Goal: Task Accomplishment & Management: Use online tool/utility

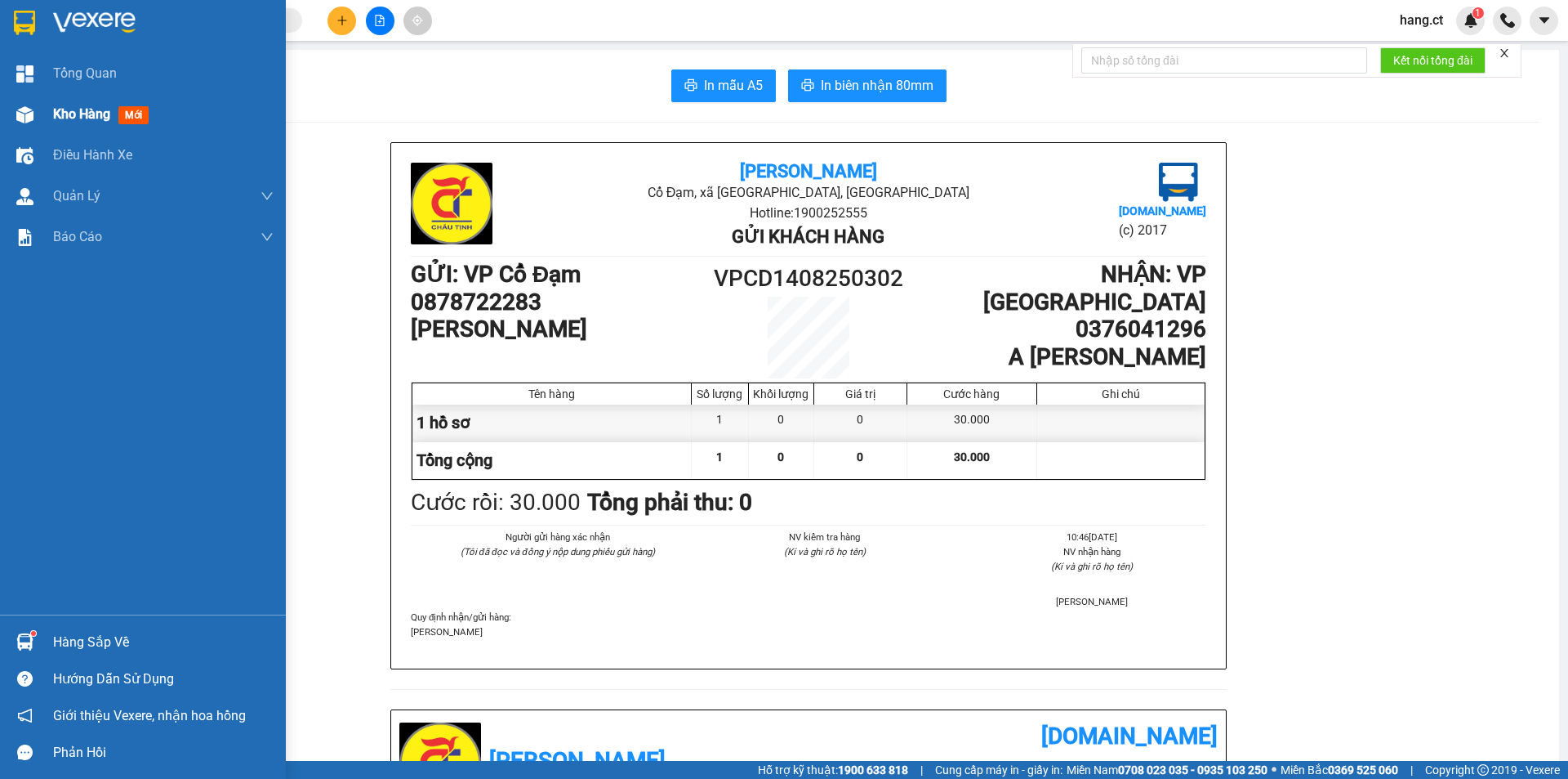
click at [22, 110] on img at bounding box center [25, 115] width 17 height 17
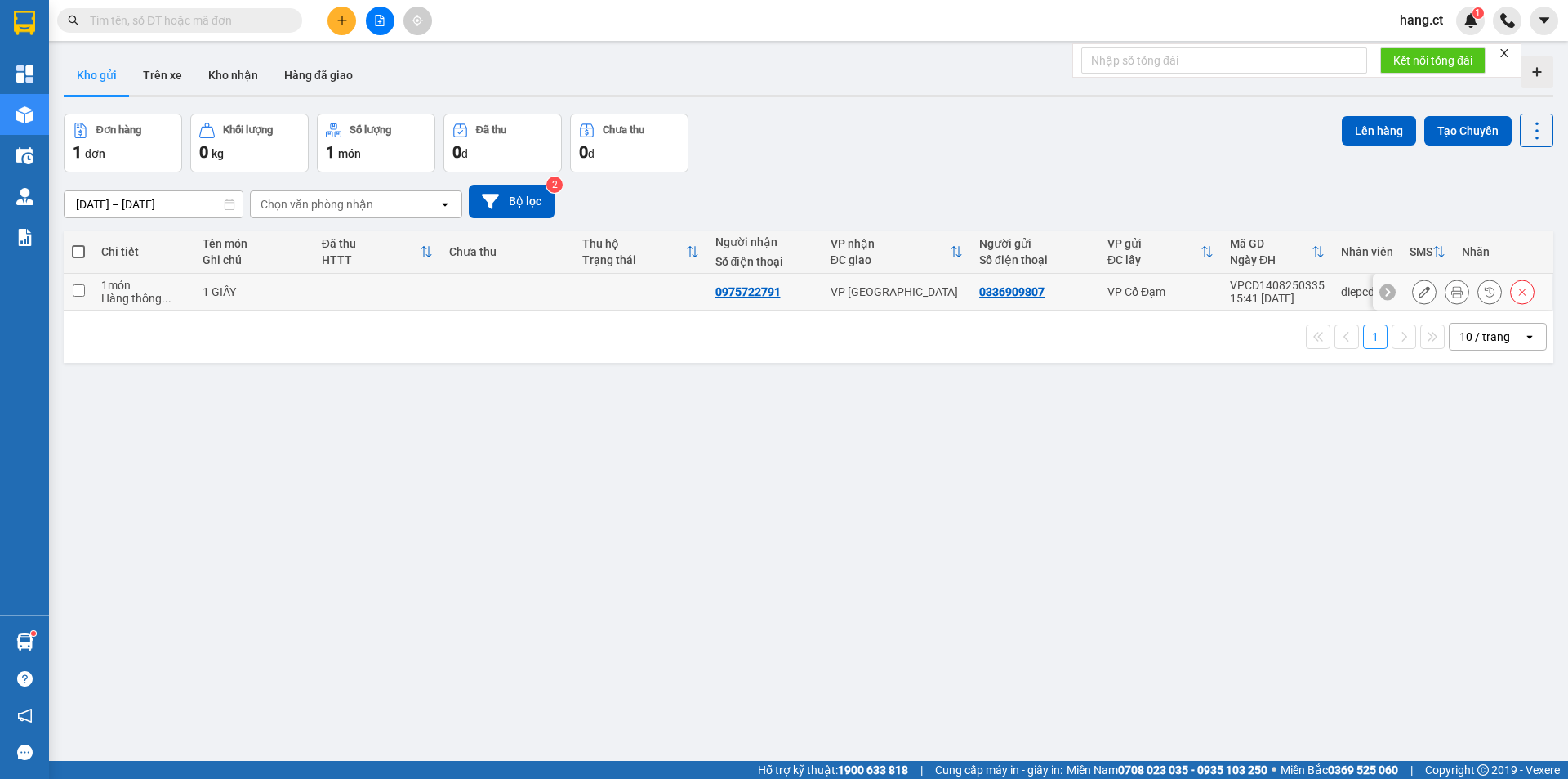
click at [403, 296] on td at bounding box center [378, 292] width 128 height 37
checkbox input "true"
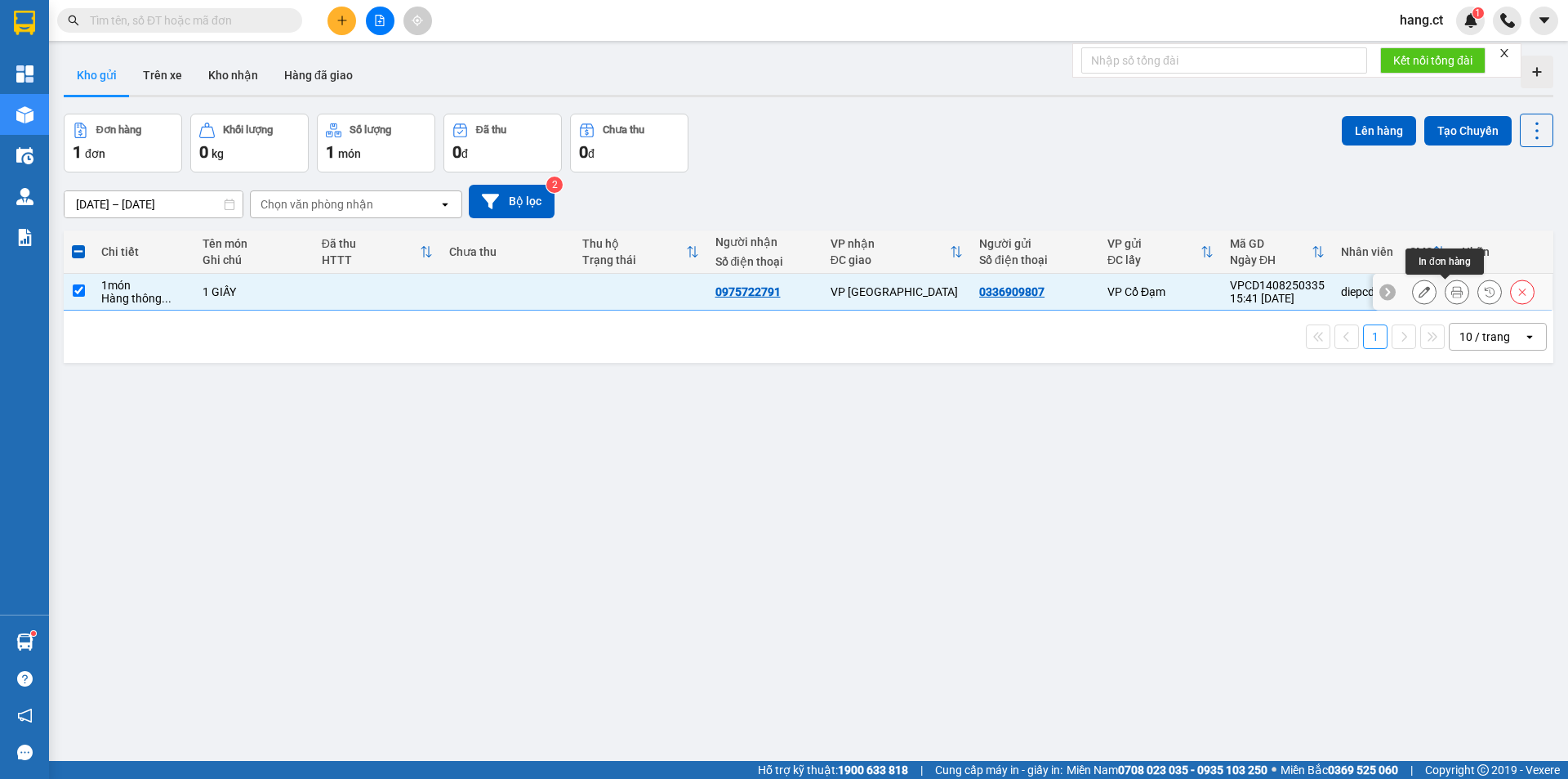
click at [1446, 294] on button at bounding box center [1457, 292] width 22 height 28
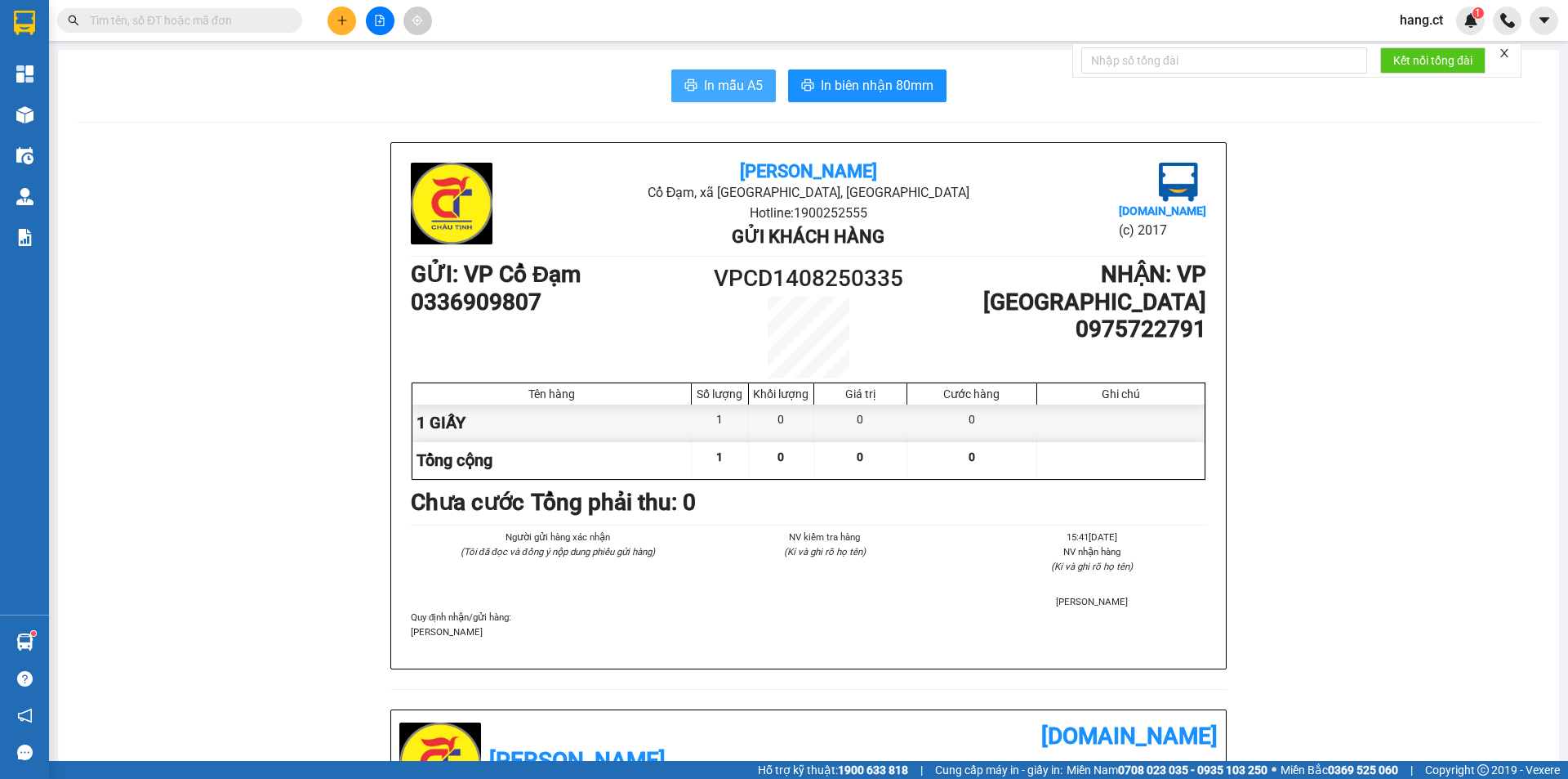
click at [735, 78] on span "In mẫu A5" at bounding box center [733, 85] width 59 height 21
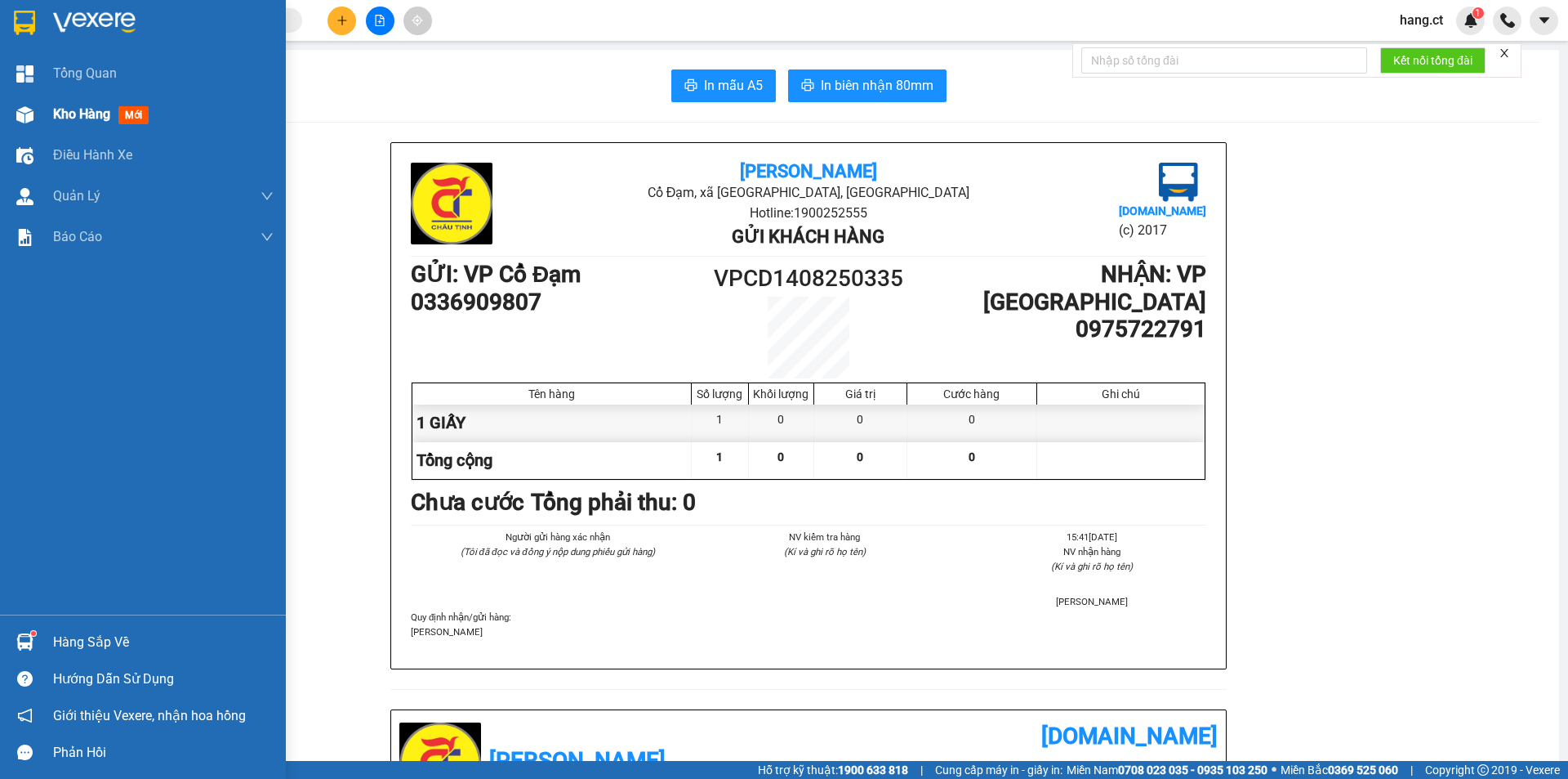
click at [14, 125] on div at bounding box center [25, 115] width 28 height 28
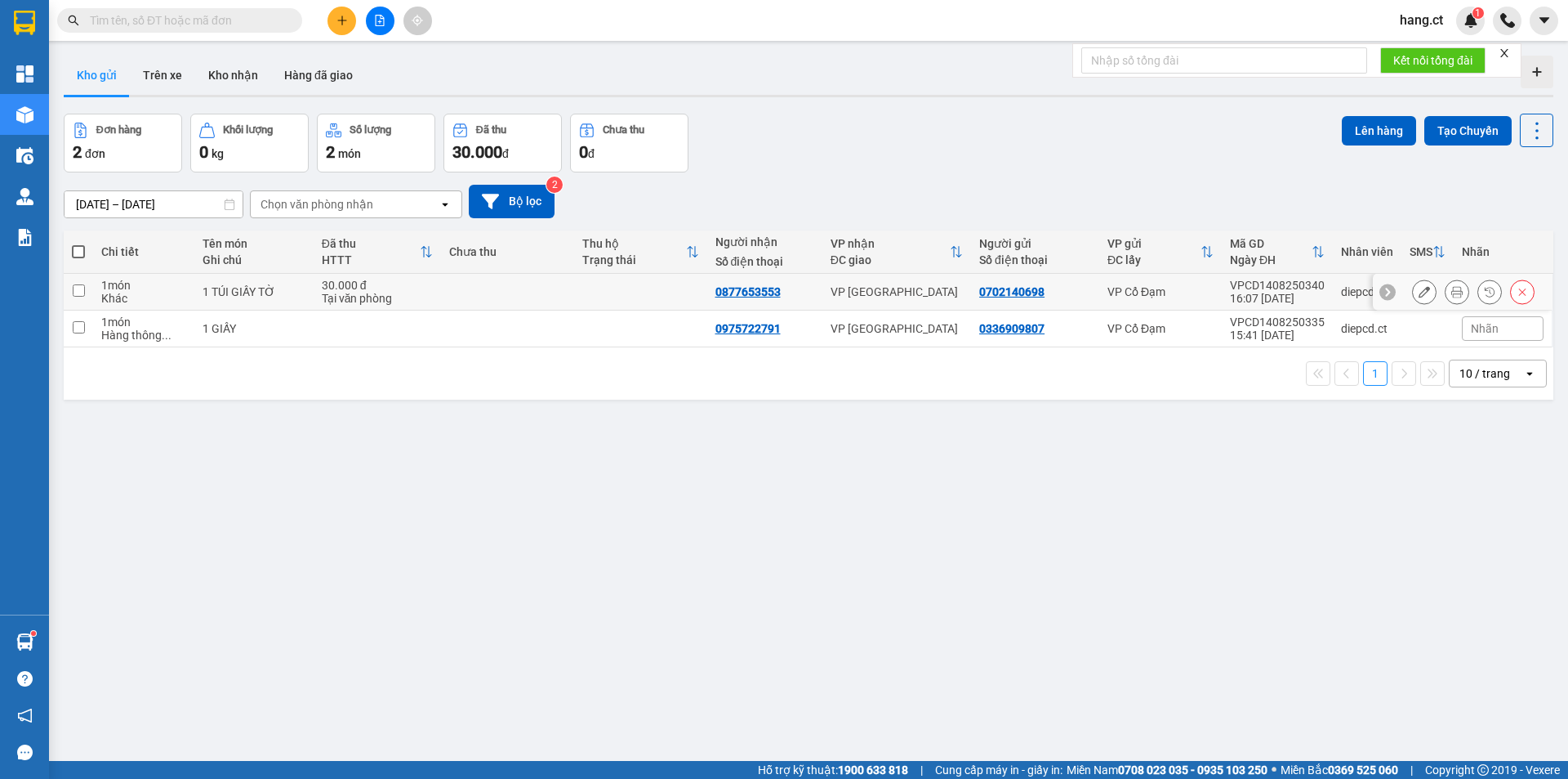
click at [430, 292] on div "Tại văn phòng" at bounding box center [378, 299] width 112 height 13
checkbox input "true"
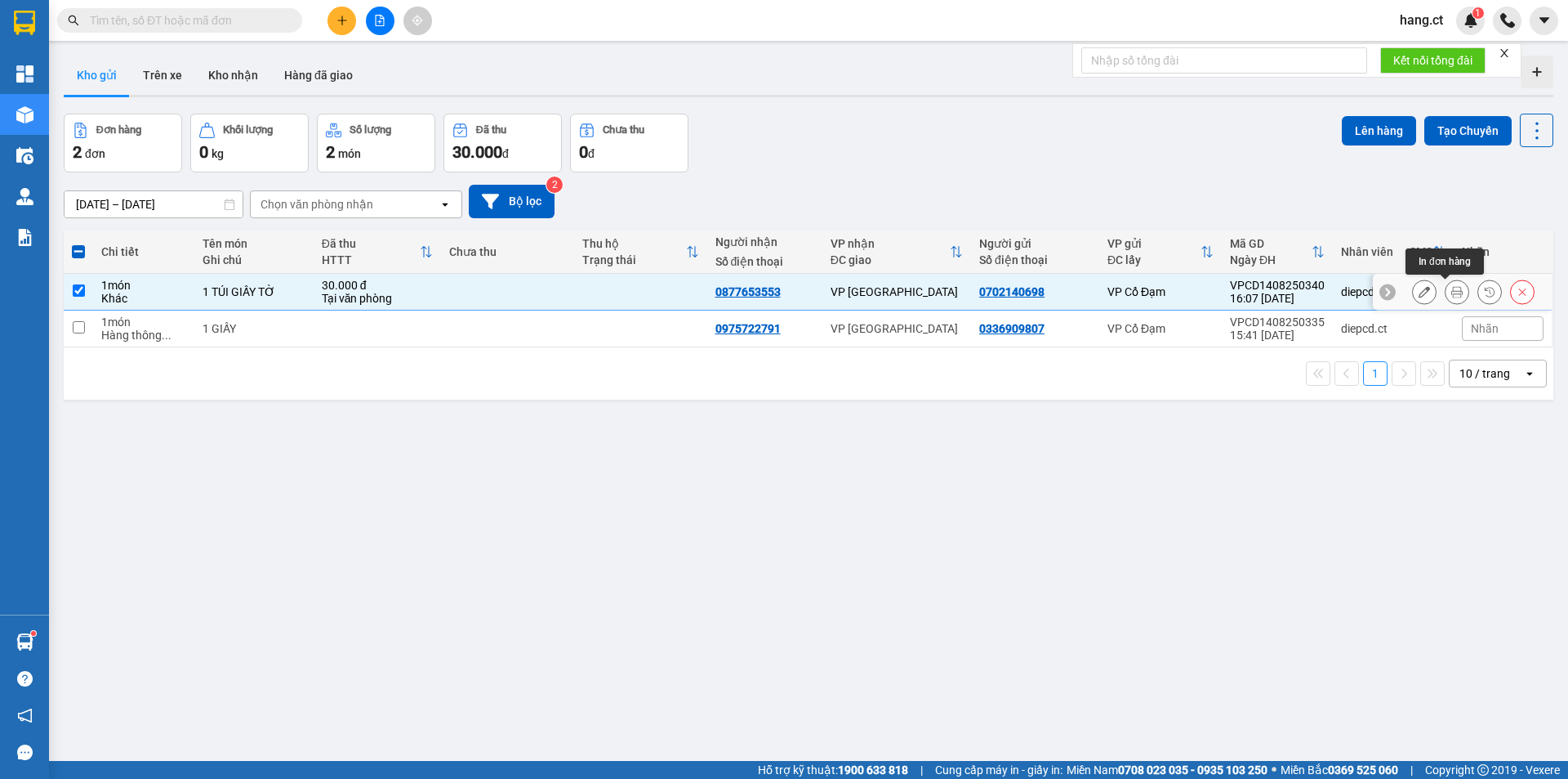
click at [1452, 290] on icon at bounding box center [1457, 292] width 12 height 12
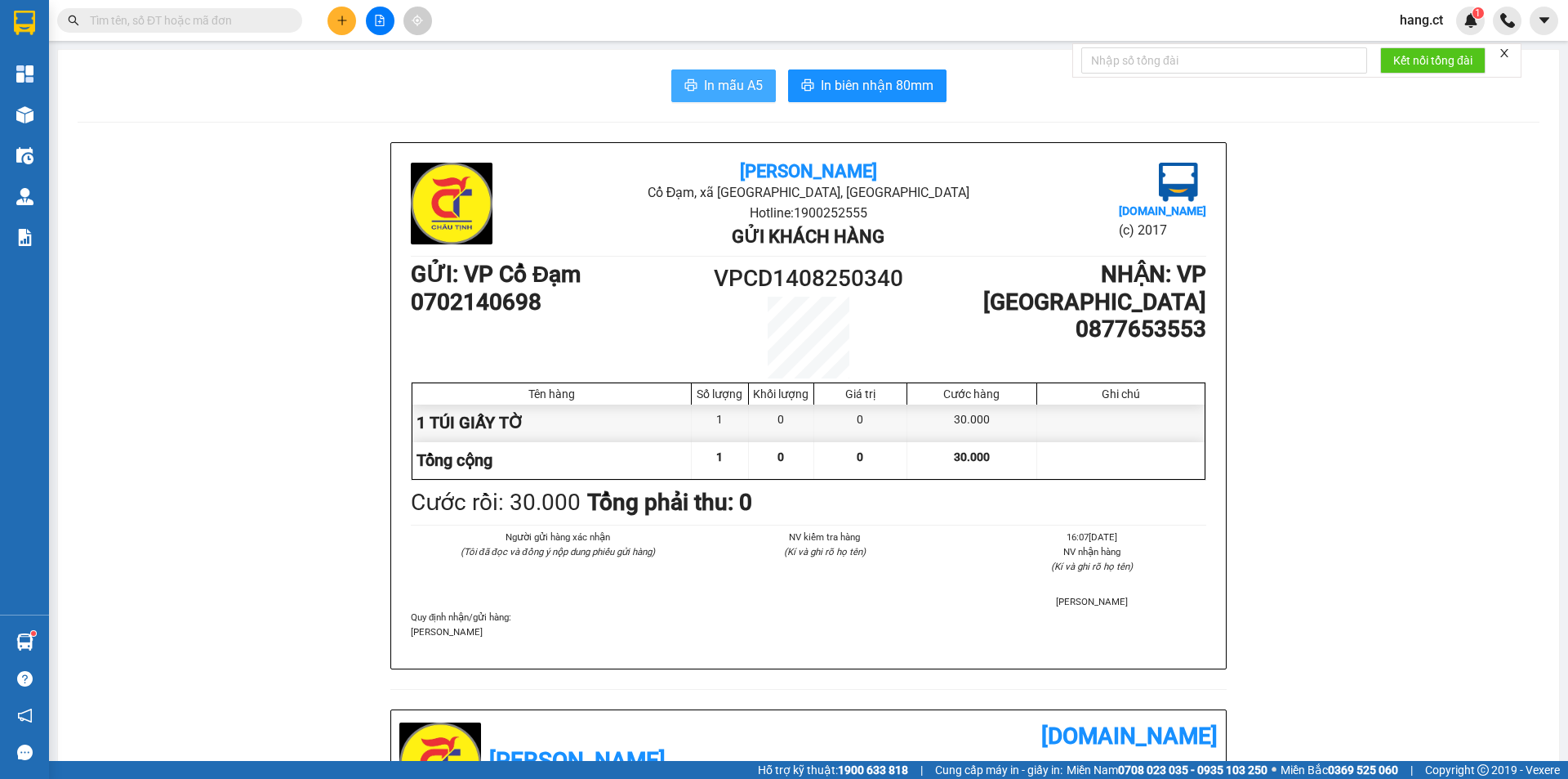
click at [715, 95] on span "In mẫu A5" at bounding box center [733, 85] width 59 height 21
